Goal: Task Accomplishment & Management: Complete application form

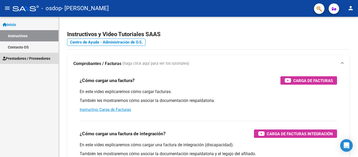
click at [8, 58] on span "Prestadores / Proveedores" at bounding box center [27, 59] width 48 height 6
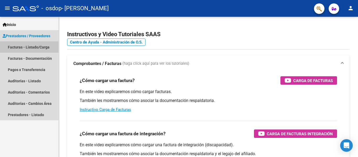
click at [26, 47] on link "Facturas - Listado/Carga" at bounding box center [29, 46] width 58 height 11
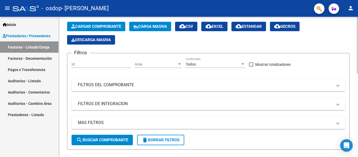
scroll to position [24, 0]
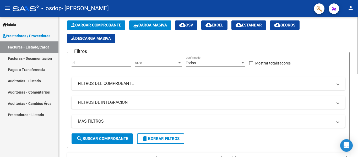
click at [354, 41] on div at bounding box center [357, 55] width 1 height 57
click at [99, 23] on span "Cargar Comprobante" at bounding box center [96, 25] width 50 height 5
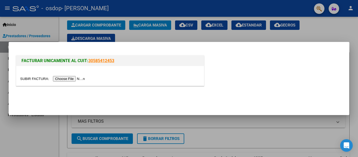
click at [76, 78] on input "file" at bounding box center [53, 79] width 66 height 6
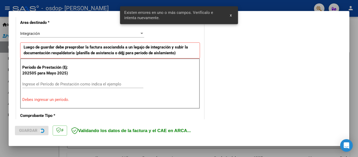
scroll to position [122, 0]
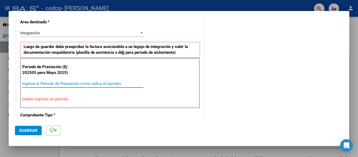
click at [96, 84] on input "Ingrese el Período de Prestación como indica el ejemplo" at bounding box center [82, 83] width 121 height 5
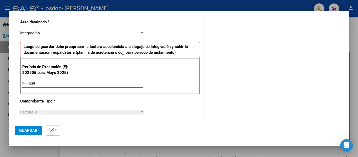
type input "202509"
click at [34, 131] on span "Guardar" at bounding box center [28, 130] width 18 height 5
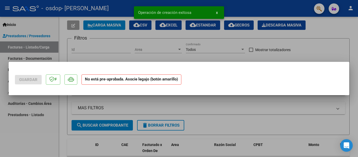
scroll to position [0, 0]
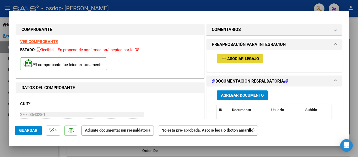
click at [232, 56] on span "Asociar Legajo" at bounding box center [243, 58] width 32 height 5
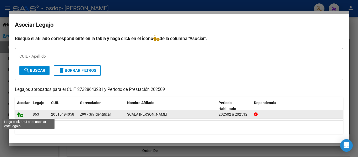
click at [19, 115] on icon at bounding box center [20, 114] width 6 height 6
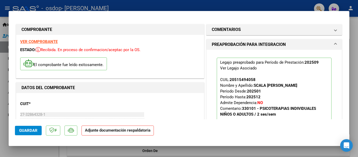
click at [105, 135] on p "Adjunte documentación respaldatoria" at bounding box center [117, 130] width 72 height 10
click at [110, 133] on p "Adjunte documentación respaldatoria" at bounding box center [117, 130] width 72 height 10
click at [27, 130] on span "Guardar" at bounding box center [28, 130] width 18 height 5
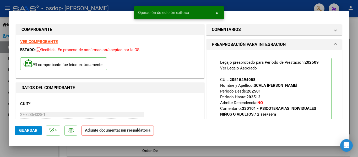
click at [114, 132] on strong "Adjunte documentación respaldatoria" at bounding box center [117, 130] width 65 height 5
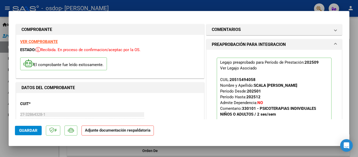
click at [121, 133] on p "Adjunte documentación respaldatoria" at bounding box center [117, 130] width 72 height 10
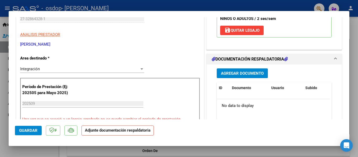
scroll to position [94, 0]
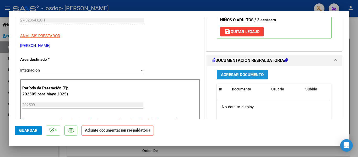
click at [240, 73] on span "Agregar Documento" at bounding box center [242, 74] width 43 height 5
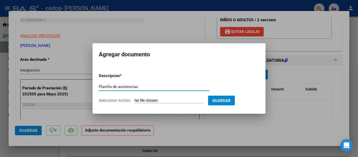
type input "Planilla de asistencias"
click at [189, 101] on input "Seleccionar Archivo" at bounding box center [168, 100] width 69 height 5
type input "C:\fakepath\[PERSON_NAME] 925.pdf"
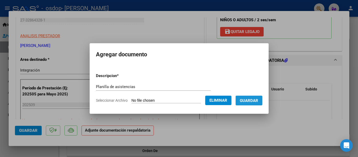
click at [248, 103] on span "Guardar" at bounding box center [249, 100] width 18 height 5
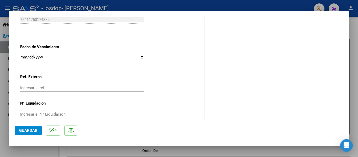
scroll to position [367, 0]
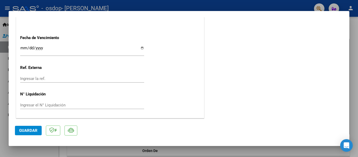
click at [26, 130] on span "Guardar" at bounding box center [28, 130] width 18 height 5
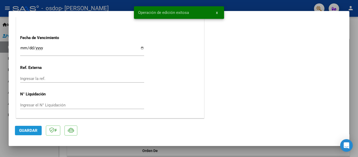
click at [30, 133] on span "Guardar" at bounding box center [28, 130] width 18 height 5
click at [354, 51] on div at bounding box center [179, 78] width 358 height 157
type input "$ 0,00"
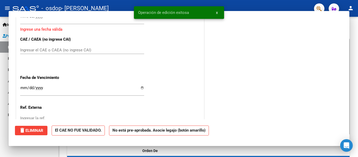
scroll to position [0, 0]
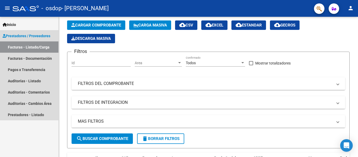
click at [29, 48] on link "Facturas - Listado/Carga" at bounding box center [29, 46] width 58 height 11
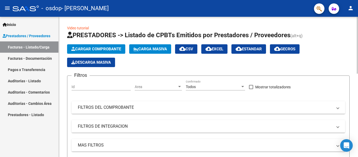
click at [354, 25] on div at bounding box center [357, 45] width 1 height 57
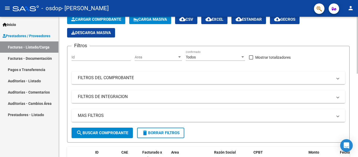
scroll to position [43, 0]
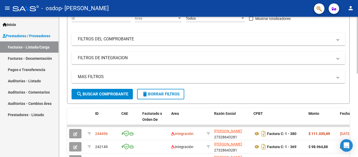
click at [354, 94] on div at bounding box center [357, 73] width 1 height 57
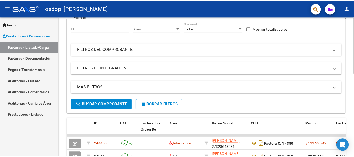
scroll to position [0, 0]
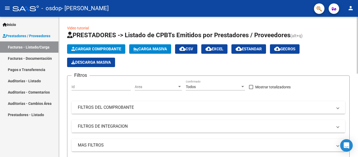
click at [354, 49] on div at bounding box center [357, 45] width 1 height 57
click at [351, 8] on mat-icon "person" at bounding box center [350, 8] width 6 height 6
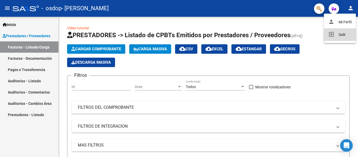
click at [339, 31] on button "exit_to_app Salir" at bounding box center [340, 34] width 32 height 13
